Goal: Task Accomplishment & Management: Use online tool/utility

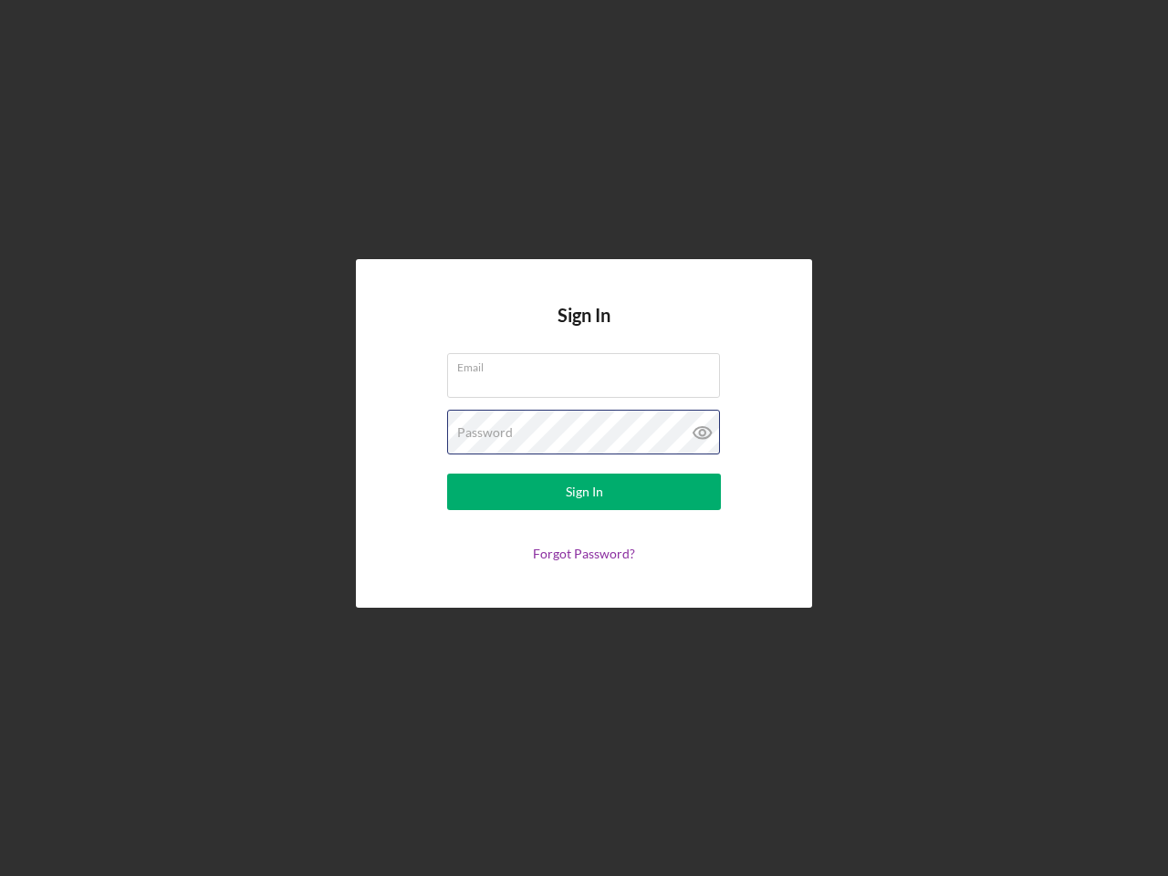
click at [584, 438] on div "Password" at bounding box center [584, 433] width 274 height 46
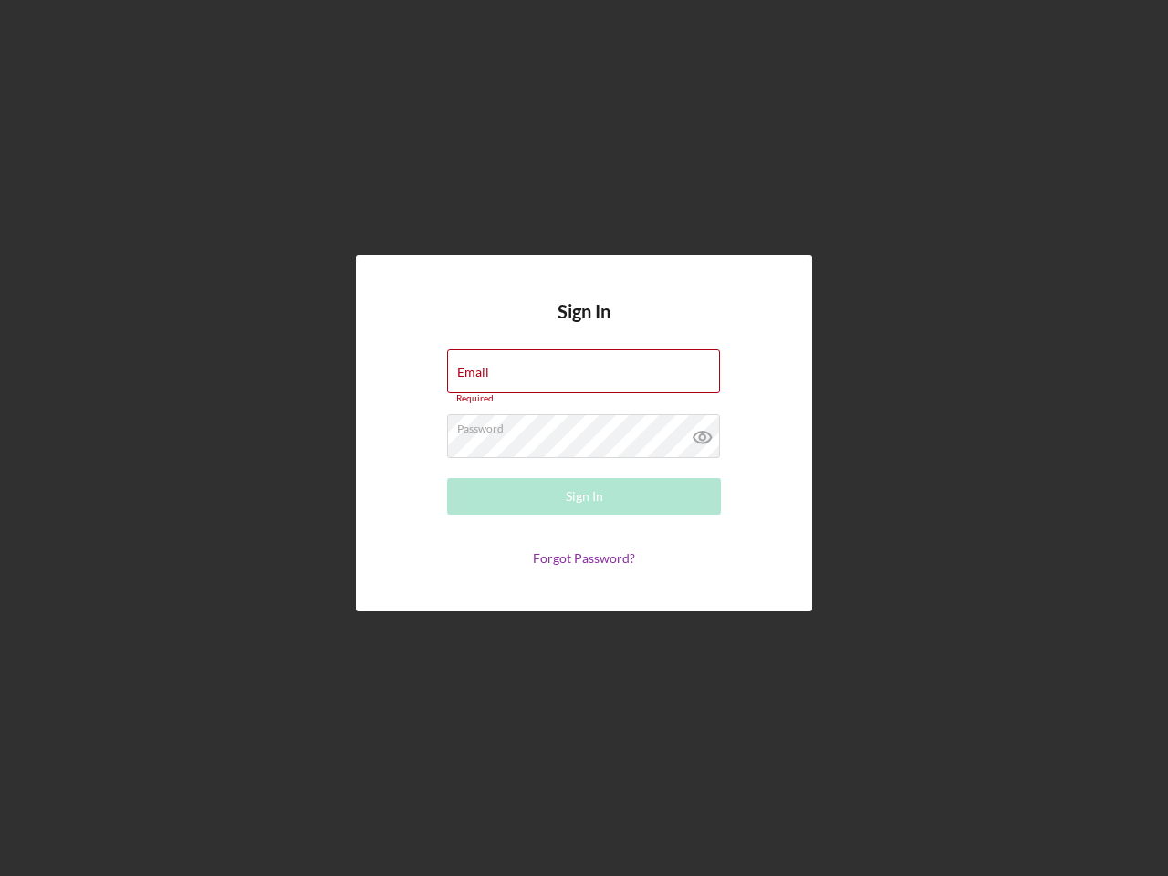
click at [702, 432] on icon at bounding box center [703, 437] width 46 height 46
